Goal: Task Accomplishment & Management: Use online tool/utility

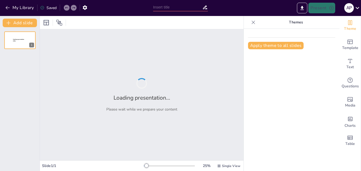
type input "Arquitectura de un Modelo SISPI: Estrategias para el Departamento de [GEOGRAPHI…"
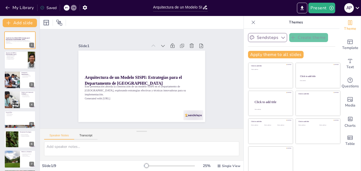
click at [280, 38] on icon "button" at bounding box center [282, 37] width 5 height 5
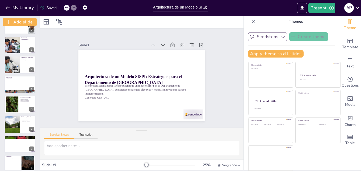
scroll to position [41, 0]
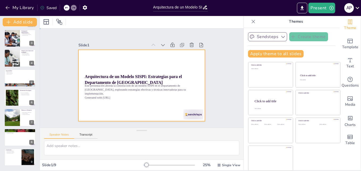
click at [128, 111] on div at bounding box center [140, 85] width 133 height 84
click at [128, 111] on div at bounding box center [141, 85] width 126 height 71
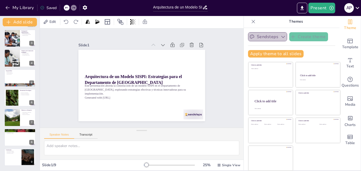
click at [280, 37] on icon "button" at bounding box center [282, 36] width 5 height 5
click at [163, 44] on icon at bounding box center [166, 47] width 6 height 6
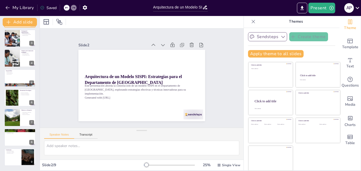
click at [160, 43] on icon at bounding box center [162, 44] width 5 height 5
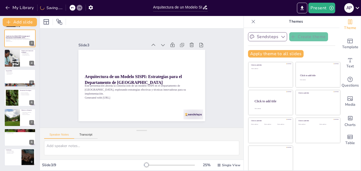
click at [163, 44] on icon at bounding box center [166, 47] width 6 height 6
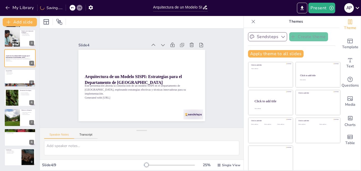
click at [163, 44] on icon at bounding box center [166, 47] width 6 height 6
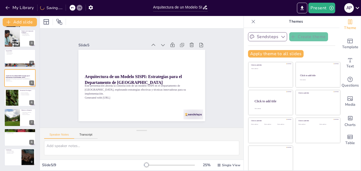
click at [160, 43] on icon at bounding box center [162, 44] width 5 height 5
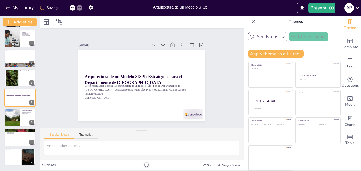
click at [169, 50] on icon at bounding box center [172, 53] width 7 height 7
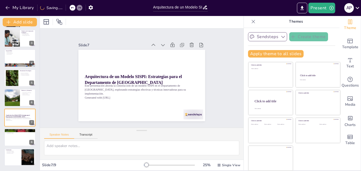
click at [160, 43] on icon at bounding box center [162, 44] width 5 height 5
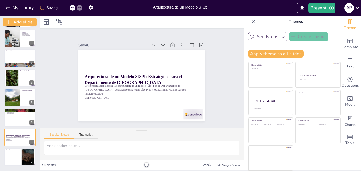
click at [160, 43] on icon at bounding box center [162, 44] width 5 height 5
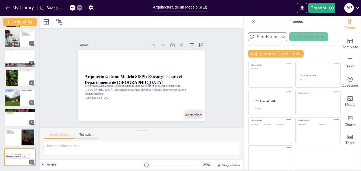
click at [160, 43] on icon at bounding box center [162, 44] width 5 height 5
click at [163, 44] on icon at bounding box center [166, 47] width 6 height 6
click at [171, 53] on icon at bounding box center [174, 56] width 7 height 7
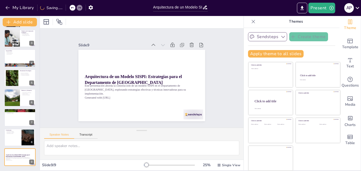
click at [160, 43] on icon at bounding box center [162, 44] width 5 height 5
click at [155, 45] on icon at bounding box center [157, 46] width 4 height 2
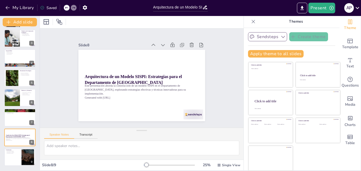
click at [151, 43] on icon at bounding box center [153, 44] width 5 height 5
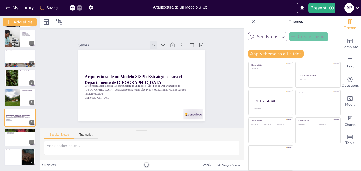
click at [154, 43] on icon at bounding box center [157, 46] width 6 height 6
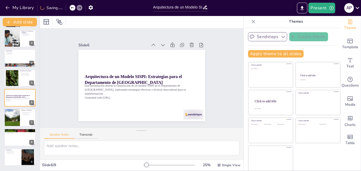
click at [154, 43] on icon at bounding box center [157, 46] width 6 height 6
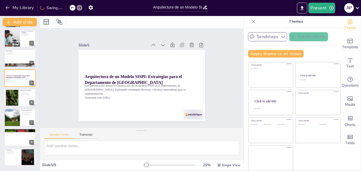
click at [151, 43] on icon at bounding box center [153, 44] width 5 height 5
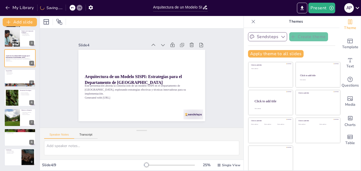
click at [151, 43] on icon at bounding box center [153, 44] width 5 height 5
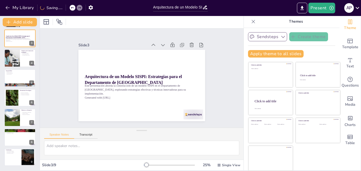
click at [154, 43] on icon at bounding box center [157, 46] width 6 height 6
click at [0, 0] on icon at bounding box center [0, 0] width 0 height 0
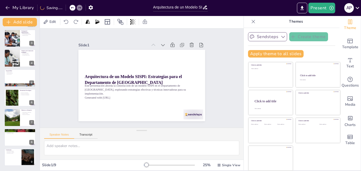
click at [154, 43] on icon at bounding box center [157, 46] width 6 height 6
click at [173, 75] on icon at bounding box center [176, 78] width 7 height 7
click at [330, 8] on icon "button" at bounding box center [331, 7] width 5 height 5
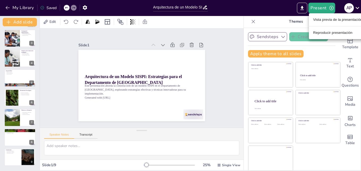
click at [321, 18] on li "Vista previa de la presentación" at bounding box center [338, 19] width 58 height 9
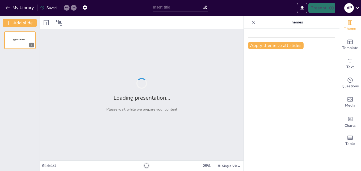
type input "Arquitectura de un Modelo SISPI: Estrategias para el Departamento de [GEOGRAPHI…"
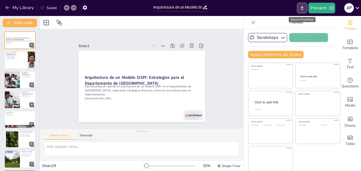
click at [303, 8] on icon "Export to PowerPoint" at bounding box center [301, 8] width 3 height 4
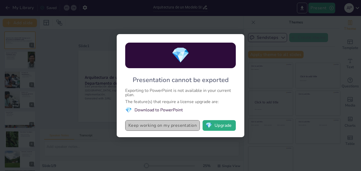
click at [176, 123] on button "Keep working on my presentation" at bounding box center [162, 125] width 75 height 11
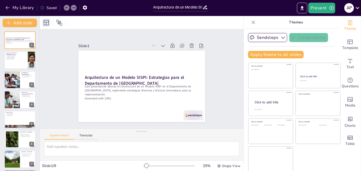
click at [45, 23] on icon at bounding box center [46, 22] width 6 height 6
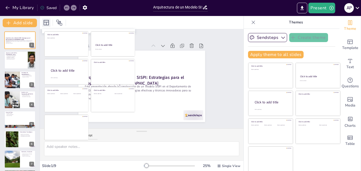
click at [45, 23] on icon at bounding box center [46, 22] width 6 height 6
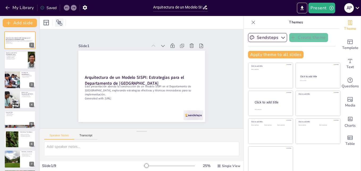
click at [58, 21] on icon at bounding box center [59, 23] width 6 height 6
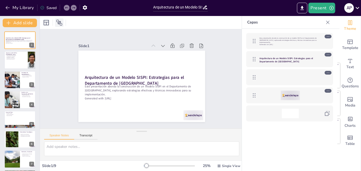
click at [58, 21] on icon at bounding box center [59, 23] width 6 height 6
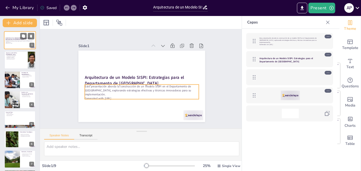
click at [20, 42] on p "Este presentación aborda la construcción de un modelo SISPI en el Departamento …" at bounding box center [20, 41] width 29 height 3
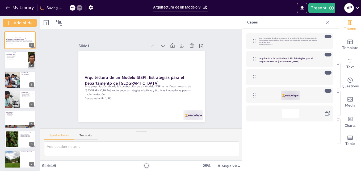
click at [145, 165] on div at bounding box center [169, 165] width 51 height 4
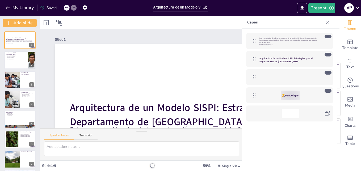
scroll to position [1, 0]
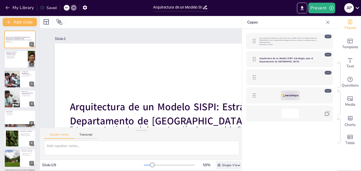
click at [218, 164] on icon at bounding box center [219, 164] width 3 height 3
click at [207, 154] on span "List View" at bounding box center [217, 152] width 28 height 5
click at [226, 164] on span "List View" at bounding box center [233, 165] width 14 height 4
click at [219, 140] on span "Single View" at bounding box center [219, 142] width 24 height 5
click at [59, 144] on textarea at bounding box center [141, 147] width 195 height 15
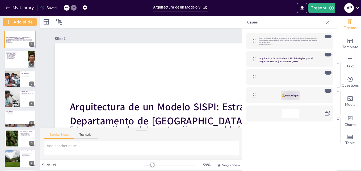
click at [53, 7] on div "Saved" at bounding box center [48, 7] width 16 height 5
click at [85, 9] on icon "button" at bounding box center [85, 7] width 4 height 5
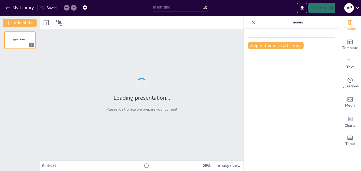
type input "Arquitectura de un Modelo SISPI: Estrategias para el Departamento de [GEOGRAPHI…"
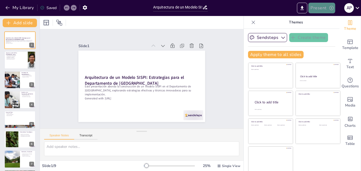
click at [330, 7] on icon "button" at bounding box center [331, 7] width 5 height 5
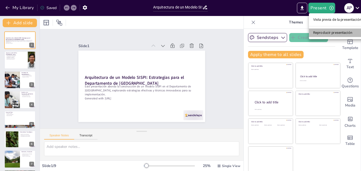
click at [321, 32] on li "Reproducir presentación" at bounding box center [337, 32] width 57 height 9
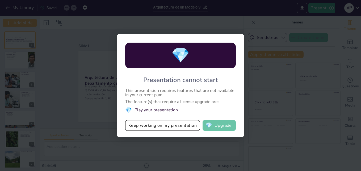
click at [220, 125] on button "💎 Upgrade" at bounding box center [218, 125] width 33 height 11
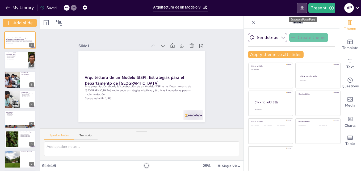
click at [302, 8] on icon "Export to PowerPoint" at bounding box center [302, 8] width 6 height 6
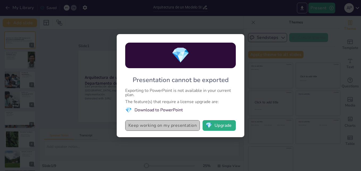
click at [157, 125] on button "Keep working on my presentation" at bounding box center [162, 125] width 75 height 11
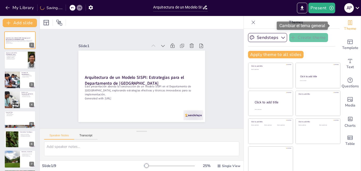
click at [347, 24] on icon "Change the overall theme" at bounding box center [350, 22] width 6 height 6
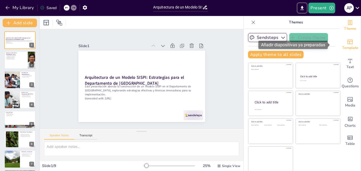
click at [345, 43] on div "Template" at bounding box center [349, 44] width 21 height 19
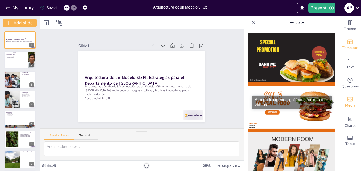
click at [345, 103] on span "Media" at bounding box center [350, 105] width 10 height 6
